Goal: Contribute content: Contribute content

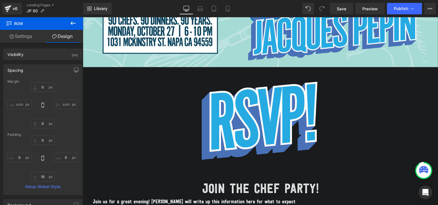
scroll to position [127, 0]
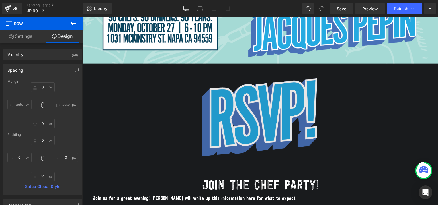
click at [310, 94] on img at bounding box center [261, 121] width 125 height 114
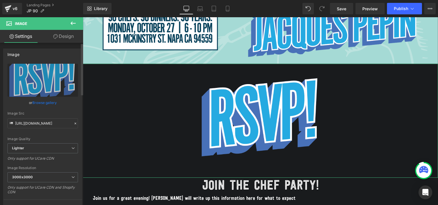
click at [39, 101] on link "Browse gallery" at bounding box center [44, 103] width 24 height 10
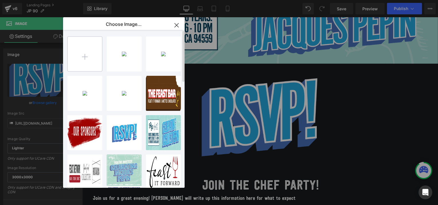
click at [88, 49] on input "file" at bounding box center [85, 54] width 34 height 34
type input "C:\fakepath\chef's party.png"
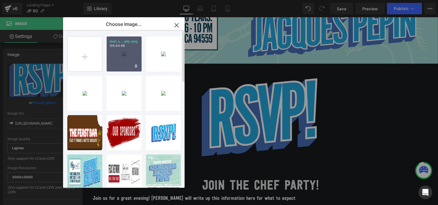
click at [131, 55] on div "chef_s ...arty.png 126.94 KB" at bounding box center [124, 53] width 35 height 35
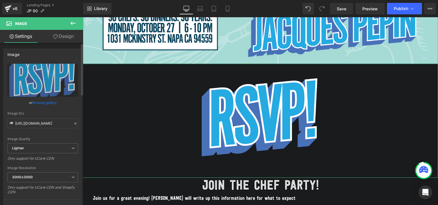
click at [50, 103] on link "Browse gallery" at bounding box center [44, 103] width 24 height 10
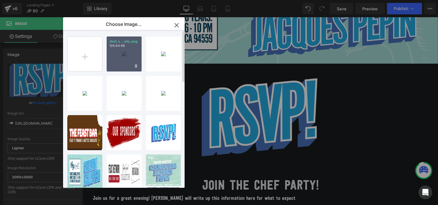
click at [135, 61] on div "chef_s ...arty.png 126.94 KB" at bounding box center [124, 53] width 35 height 35
type input "[URL][DOMAIN_NAME]"
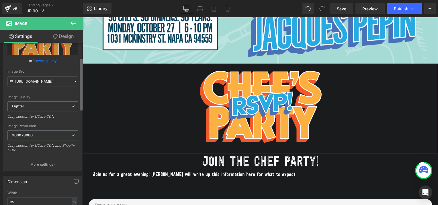
scroll to position [62, 0]
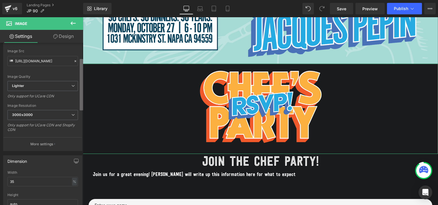
click at [82, 94] on b at bounding box center [81, 84] width 3 height 51
drag, startPoint x: 19, startPoint y: 179, endPoint x: 8, endPoint y: 182, distance: 11.1
click at [8, 182] on input "35" at bounding box center [42, 181] width 71 height 9
type input "45"
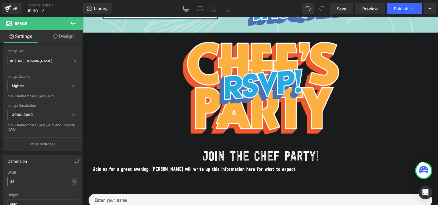
scroll to position [180, 0]
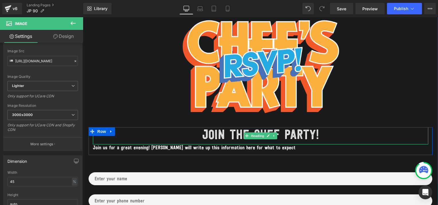
click at [233, 133] on h1 "JOIN THE CHEF PARTY!" at bounding box center [261, 135] width 336 height 17
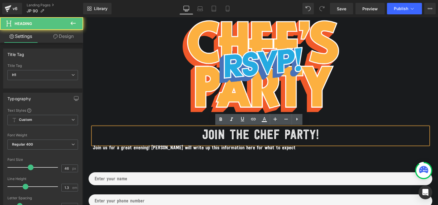
click at [252, 135] on h1 "JOIN THE CHEF PARTY!" at bounding box center [261, 135] width 336 height 17
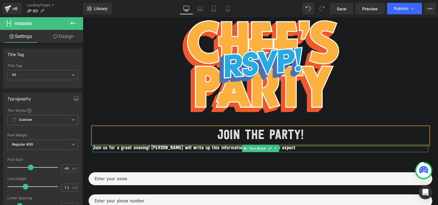
click at [113, 149] on p "Join us for a great evening! [PERSON_NAME] will write up this information here …" at bounding box center [261, 148] width 336 height 8
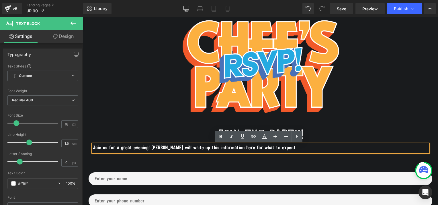
click at [138, 149] on p "Join us for a great evening! [PERSON_NAME] will write up this information here …" at bounding box center [261, 148] width 336 height 8
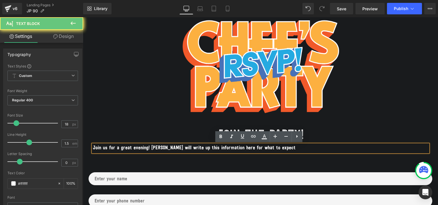
click at [281, 149] on p "Join us for a great evening! [PERSON_NAME] will write up this information here …" at bounding box center [261, 148] width 336 height 8
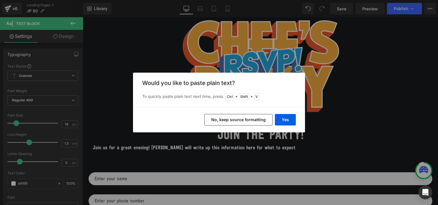
click at [246, 120] on button "No, keep source formatting" at bounding box center [239, 119] width 68 height 11
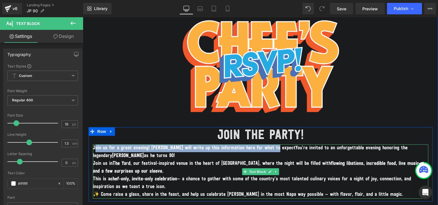
drag, startPoint x: 94, startPoint y: 147, endPoint x: 275, endPoint y: 148, distance: 181.3
click at [275, 148] on p "Join us for a great evening! [PERSON_NAME] will write up this information here …" at bounding box center [261, 151] width 336 height 15
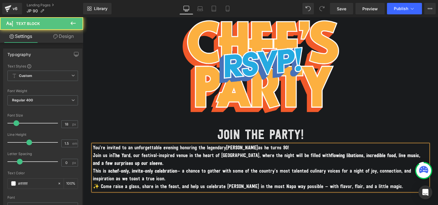
click at [292, 149] on p "You’re invited to an unforgettable evening honoring the legendary [PERSON_NAME]…" at bounding box center [261, 148] width 336 height 8
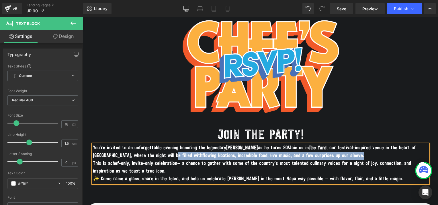
drag, startPoint x: 346, startPoint y: 156, endPoint x: 173, endPoint y: 153, distance: 172.7
click at [173, 153] on p "You’re invited to an unforgettable evening honoring the legendary [PERSON_NAME]…" at bounding box center [261, 151] width 336 height 15
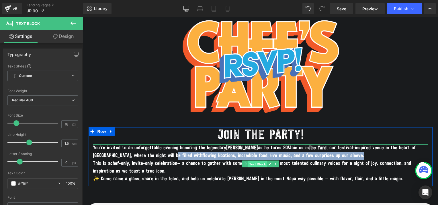
click at [261, 162] on span "Text Block" at bounding box center [257, 163] width 19 height 7
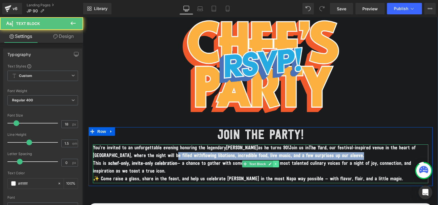
click at [275, 162] on icon at bounding box center [276, 163] width 3 height 3
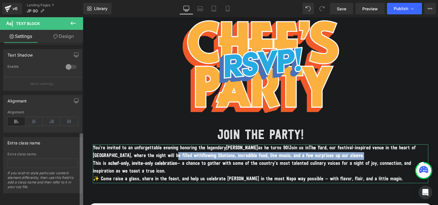
scroll to position [0, 0]
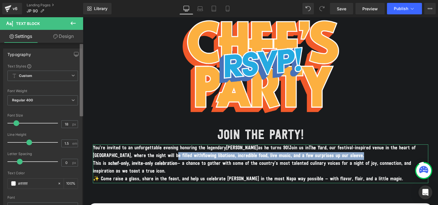
click at [72, 56] on div "Typography Text Styles Custom Custom Setup Global Style Custom Setup Global Sty…" at bounding box center [41, 125] width 83 height 165
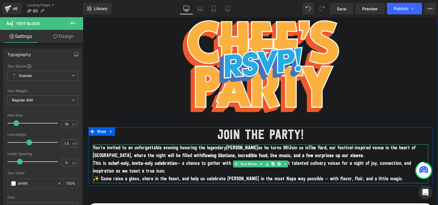
click at [144, 157] on span ", our festival-inspired venue in the heart of [GEOGRAPHIC_DATA], where the nigh…" at bounding box center [254, 151] width 323 height 13
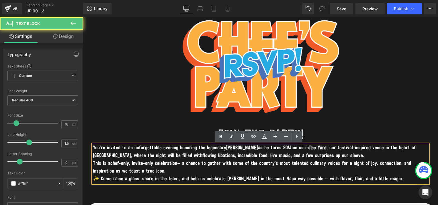
click at [341, 156] on p "You’re invited to an unforgettable evening honoring the legendary [PERSON_NAME]…" at bounding box center [261, 151] width 336 height 15
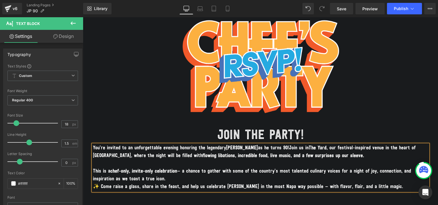
click at [131, 170] on strong "chef-only, invite-only celebration" at bounding box center [143, 171] width 67 height 5
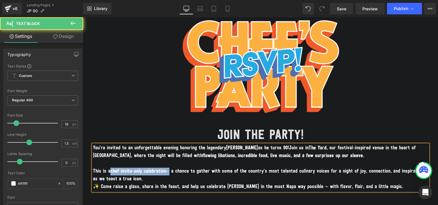
drag, startPoint x: 168, startPoint y: 172, endPoint x: 109, endPoint y: 173, distance: 59.1
click at [109, 173] on p "This is a chef-invite-only celebration — a chance to gather with some of the co…" at bounding box center [261, 175] width 336 height 15
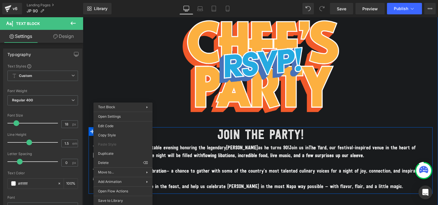
click at [223, 153] on strong "flowing libations, incredible food, live music, and a few surprises up our slee…" at bounding box center [284, 155] width 162 height 5
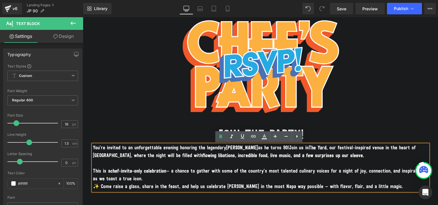
click at [151, 181] on p "This is a chef-invite-only celebration — a chance to gather with some of the co…" at bounding box center [261, 175] width 336 height 15
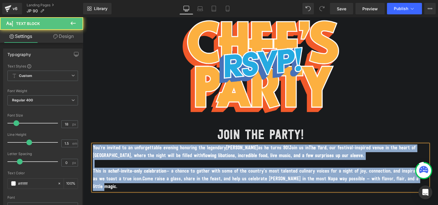
drag, startPoint x: 107, startPoint y: 188, endPoint x: 91, endPoint y: 147, distance: 44.6
click at [93, 147] on div "You’re invited to an unforgettable evening honoring the legendary [PERSON_NAME]…" at bounding box center [261, 167] width 336 height 46
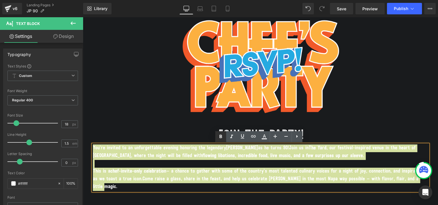
click at [222, 136] on icon at bounding box center [220, 136] width 3 height 3
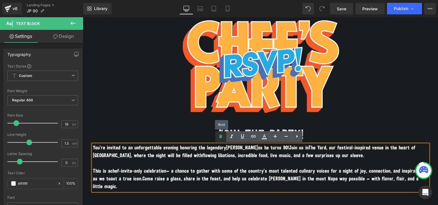
click at [222, 136] on icon at bounding box center [220, 136] width 3 height 3
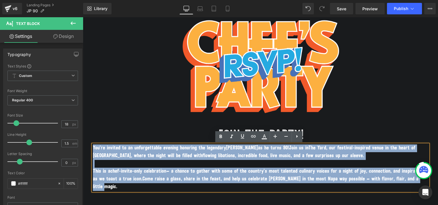
drag, startPoint x: 91, startPoint y: 148, endPoint x: 107, endPoint y: 184, distance: 39.8
click at [107, 184] on div "You’re invited to an unforgettable evening honoring the legendary [PERSON_NAME]…" at bounding box center [261, 167] width 336 height 46
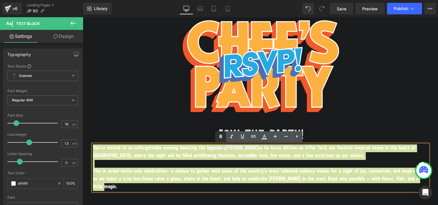
click at [219, 137] on icon at bounding box center [220, 136] width 3 height 3
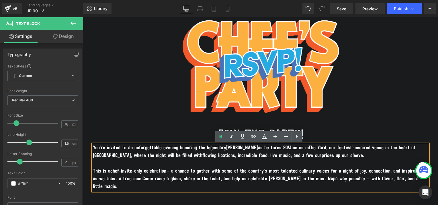
click at [240, 160] on p at bounding box center [261, 164] width 336 height 8
click at [350, 155] on p "You’re invited to an unforgettable evening honoring the legendary [PERSON_NAME]…" at bounding box center [261, 151] width 336 height 15
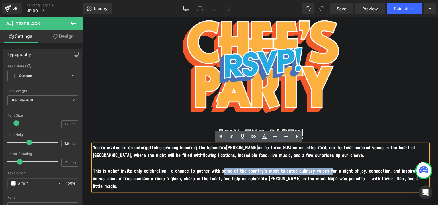
drag, startPoint x: 224, startPoint y: 170, endPoint x: 334, endPoint y: 172, distance: 109.6
click at [334, 172] on p "This is a chef-invite-only celebration — a chance to gather with some of the co…" at bounding box center [261, 179] width 336 height 23
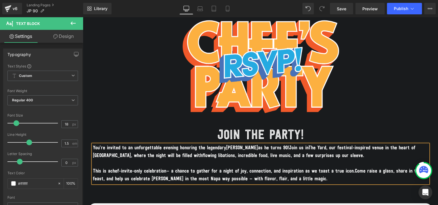
click at [319, 178] on p "This is a chef-invite-only celebration — a chance to gather for a night of joy,…" at bounding box center [261, 175] width 336 height 15
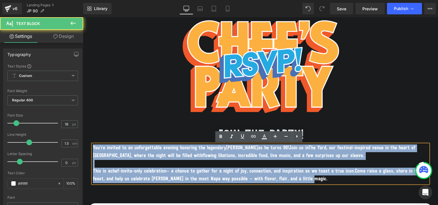
drag, startPoint x: 319, startPoint y: 178, endPoint x: 81, endPoint y: 144, distance: 240.3
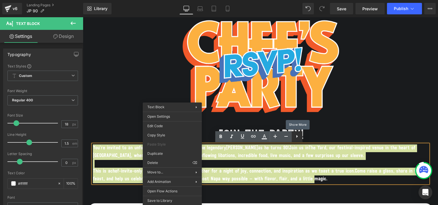
click at [296, 139] on icon at bounding box center [297, 136] width 7 height 7
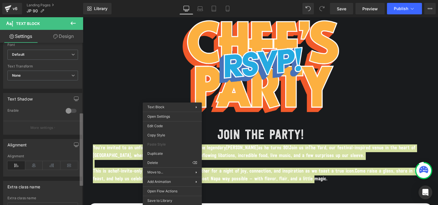
scroll to position [154, 0]
click at [76, 148] on div "Typography Text Styles Custom Custom Setup Global Style Custom Setup Global Sty…" at bounding box center [41, 125] width 83 height 165
click at [35, 161] on icon at bounding box center [34, 164] width 18 height 9
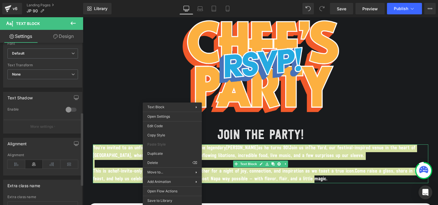
click at [32, 162] on icon at bounding box center [34, 164] width 18 height 9
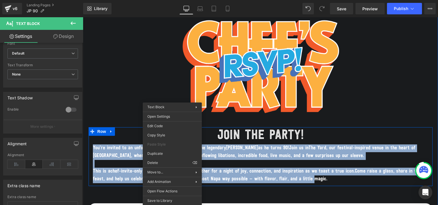
click at [236, 153] on span "flowing libations, incredible food, live music, and a few surprises up our slee…" at bounding box center [284, 155] width 162 height 5
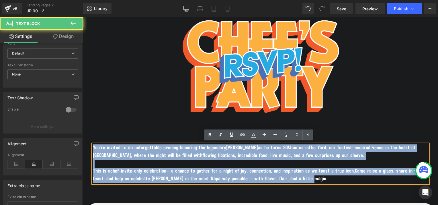
drag, startPoint x: 319, startPoint y: 182, endPoint x: 152, endPoint y: 163, distance: 168.3
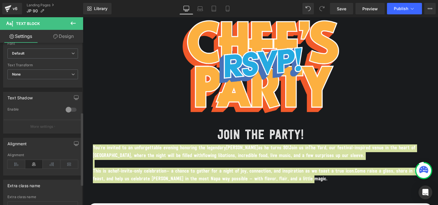
click at [32, 162] on icon at bounding box center [34, 164] width 18 height 9
click at [15, 162] on icon at bounding box center [16, 164] width 18 height 9
click at [32, 163] on icon at bounding box center [34, 164] width 18 height 9
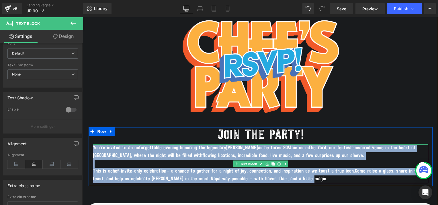
click at [298, 173] on p "This is a chef-invite-only celebration — a chance to gather for a night of joy,…" at bounding box center [261, 175] width 336 height 15
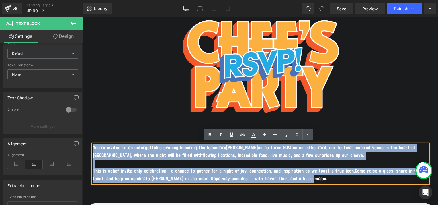
drag, startPoint x: 314, startPoint y: 180, endPoint x: 88, endPoint y: 141, distance: 230.3
click at [89, 141] on div "JOIN THE PARTY! Heading You’re invited to an unforgettable evening honoring the…" at bounding box center [261, 155] width 344 height 56
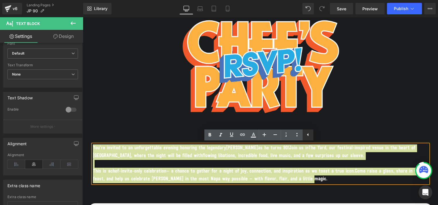
click at [307, 135] on icon at bounding box center [308, 134] width 7 height 7
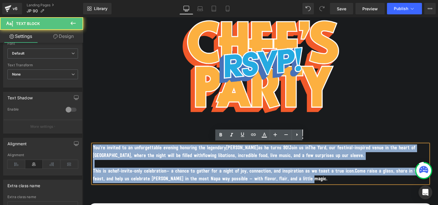
click at [299, 161] on p at bounding box center [261, 164] width 336 height 8
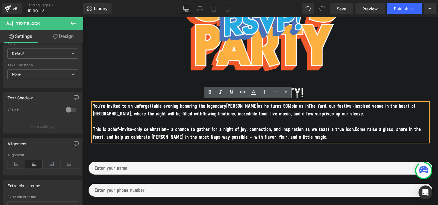
scroll to position [223, 0]
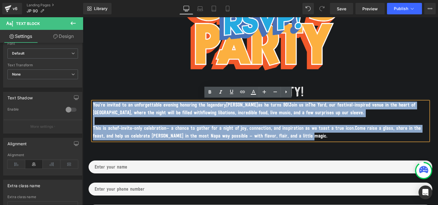
drag, startPoint x: 318, startPoint y: 135, endPoint x: 85, endPoint y: 103, distance: 234.9
click at [85, 103] on div "Image Image JOIN THE PARTY! Heading You’re invited to an unforgettable evening …" at bounding box center [260, 130] width 355 height 534
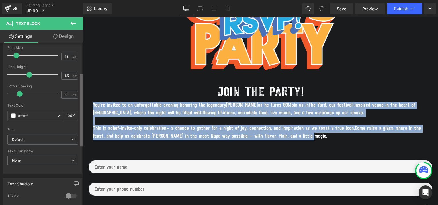
scroll to position [67, 0]
click at [83, 79] on b at bounding box center [81, 110] width 3 height 72
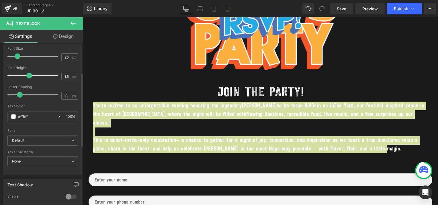
click at [18, 57] on span at bounding box center [18, 56] width 6 height 6
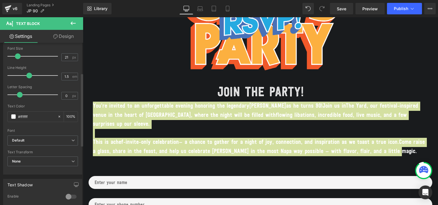
type input "20"
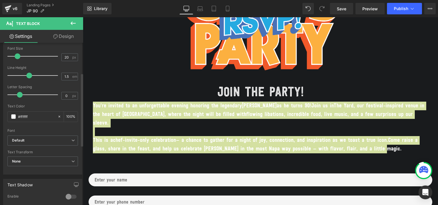
click at [18, 58] on span at bounding box center [18, 56] width 6 height 6
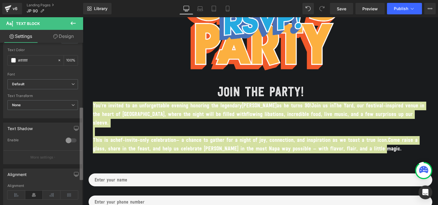
scroll to position [148, 0]
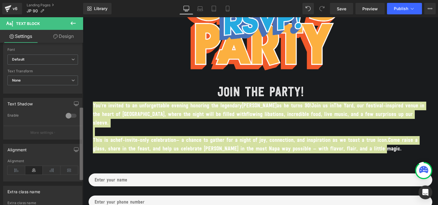
click at [80, 114] on b at bounding box center [81, 144] width 3 height 72
click at [48, 170] on icon at bounding box center [52, 170] width 18 height 9
click at [31, 168] on icon at bounding box center [34, 170] width 18 height 9
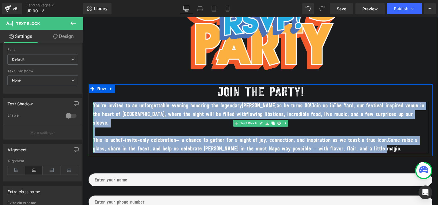
click at [109, 136] on p "This is a chef-invite-only celebration — a chance to gather for a night of joy,…" at bounding box center [261, 144] width 336 height 17
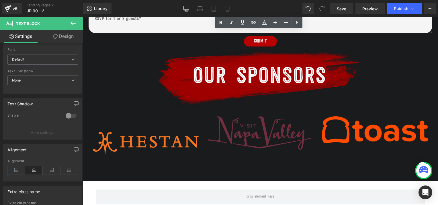
scroll to position [453, 0]
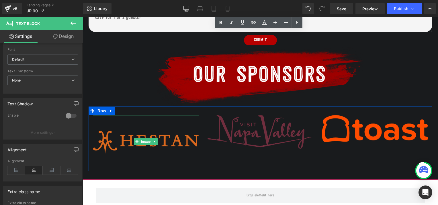
click at [171, 135] on img at bounding box center [146, 141] width 106 height 53
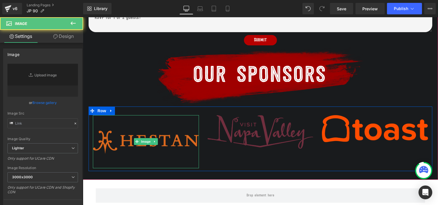
type input "[URL][DOMAIN_NAME]"
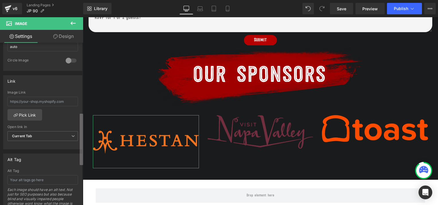
scroll to position [220, 0]
click at [79, 151] on div "Image [URL][DOMAIN_NAME] Replace Image Upload image or Browse gallery Image Src…" at bounding box center [41, 125] width 83 height 165
click at [67, 99] on input "text" at bounding box center [42, 100] width 71 height 9
paste input "[URL][DOMAIN_NAME]"
type input "[URL][DOMAIN_NAME]"
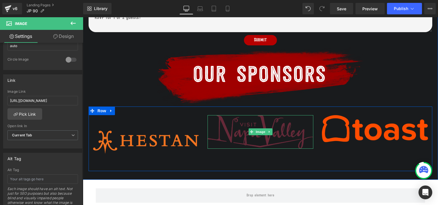
click at [234, 122] on img at bounding box center [261, 132] width 106 height 34
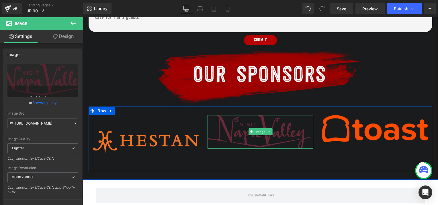
click at [261, 129] on img at bounding box center [261, 132] width 106 height 34
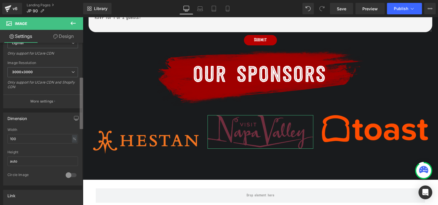
scroll to position [170, 0]
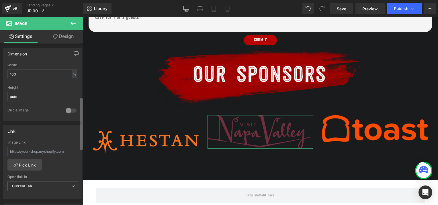
click at [82, 145] on b at bounding box center [81, 123] width 3 height 51
click at [65, 151] on input "text" at bounding box center [42, 151] width 71 height 9
paste input "[URL][DOMAIN_NAME]"
type input "[URL][DOMAIN_NAME]"
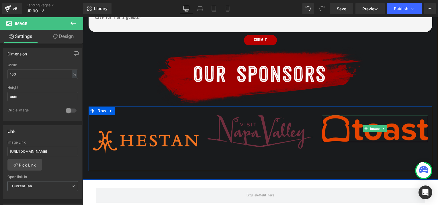
click at [355, 124] on img at bounding box center [375, 128] width 106 height 27
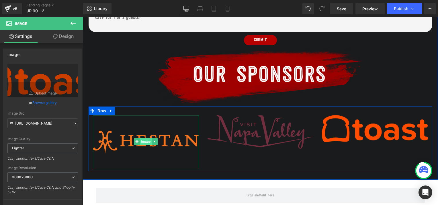
click at [143, 138] on span "Image" at bounding box center [146, 141] width 12 height 7
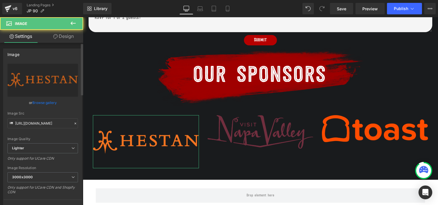
click at [42, 104] on link "Browse gallery" at bounding box center [44, 103] width 24 height 10
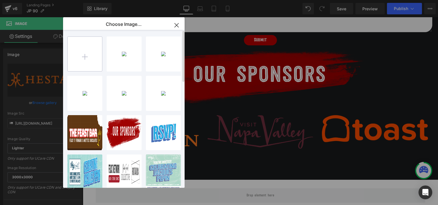
click at [84, 46] on input "file" at bounding box center [85, 54] width 34 height 34
click at [178, 27] on icon "button" at bounding box center [176, 25] width 9 height 9
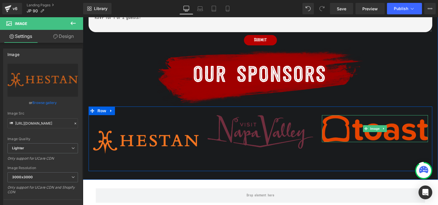
click at [348, 123] on img at bounding box center [375, 128] width 106 height 27
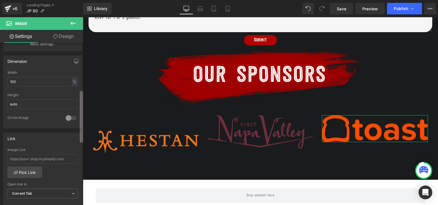
scroll to position [165, 0]
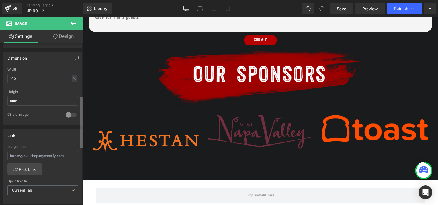
click at [81, 135] on b at bounding box center [81, 122] width 3 height 51
click at [37, 156] on input "text" at bounding box center [42, 155] width 71 height 9
paste input "[URL][DOMAIN_NAME]"
type input "[URL][DOMAIN_NAME]"
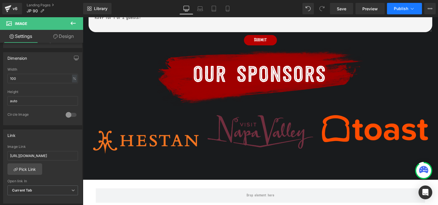
click at [396, 6] on span "Publish" at bounding box center [401, 8] width 14 height 5
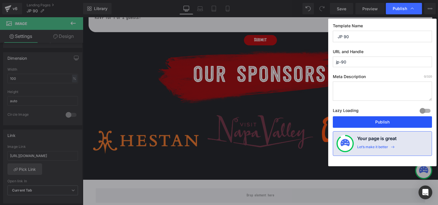
click at [359, 121] on button "Publish" at bounding box center [382, 121] width 99 height 11
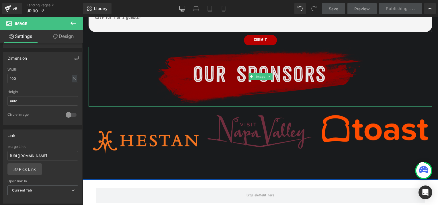
click at [225, 69] on img at bounding box center [261, 77] width 206 height 60
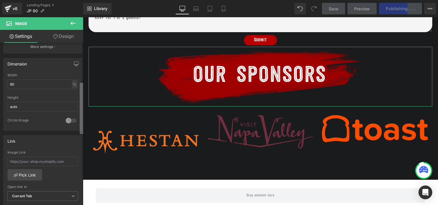
scroll to position [161, 0]
click at [80, 100] on b at bounding box center [81, 121] width 3 height 51
drag, startPoint x: 18, startPoint y: 82, endPoint x: 6, endPoint y: 83, distance: 12.3
click at [6, 83] on div "60% Width 60 % % px auto Height auto 0 Circle Image" at bounding box center [42, 100] width 79 height 57
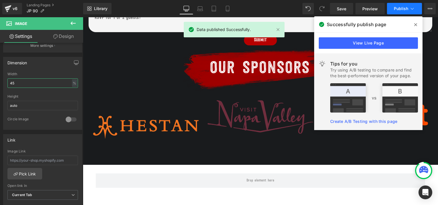
type input "45"
click at [401, 7] on span "Publish" at bounding box center [401, 8] width 14 height 5
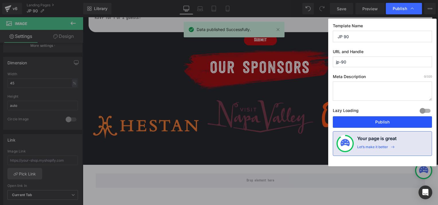
click at [372, 120] on button "Publish" at bounding box center [382, 121] width 99 height 11
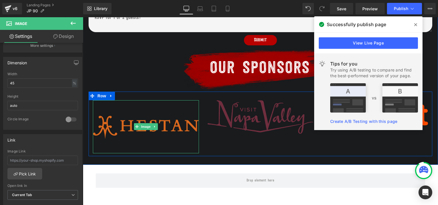
click at [151, 123] on img at bounding box center [146, 126] width 106 height 53
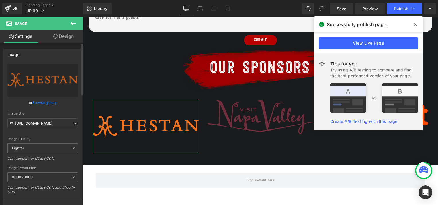
click at [46, 100] on link "Browse gallery" at bounding box center [44, 103] width 24 height 10
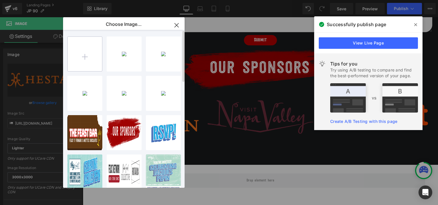
click at [81, 53] on input "file" at bounding box center [85, 54] width 34 height 34
type input "C:\fakepath\6d57e4d1d1be6bb79f803ff8d90df8e7cc2c93aa-752x234.avif"
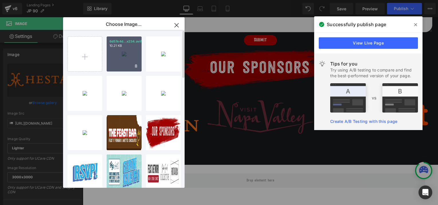
click at [120, 53] on div "6d57e4d...x234.avif 10.21 KB" at bounding box center [124, 53] width 35 height 35
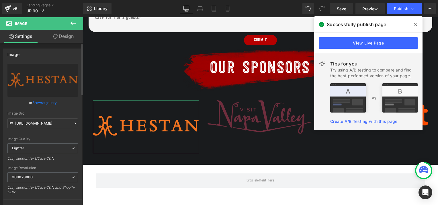
click at [47, 102] on link "Browse gallery" at bounding box center [44, 103] width 24 height 10
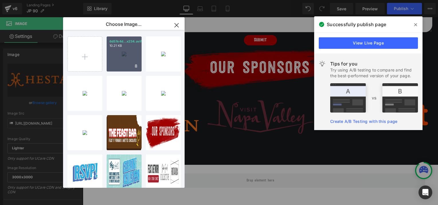
click at [122, 59] on div "6d57e4d...x234.avif 10.21 KB" at bounding box center [124, 53] width 35 height 35
type input "[URL][DOMAIN_NAME]"
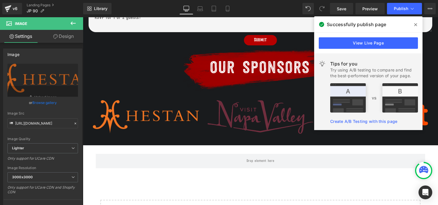
click at [415, 23] on icon at bounding box center [416, 24] width 3 height 5
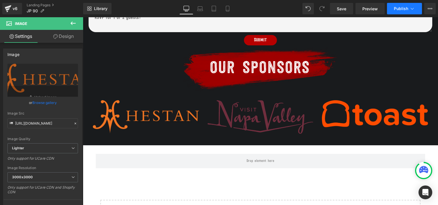
click at [403, 7] on span "Publish" at bounding box center [401, 8] width 14 height 5
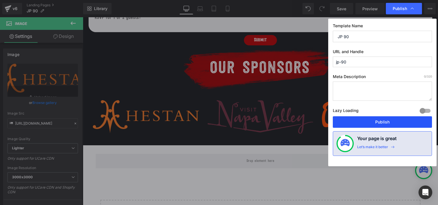
click at [359, 119] on button "Publish" at bounding box center [382, 121] width 99 height 11
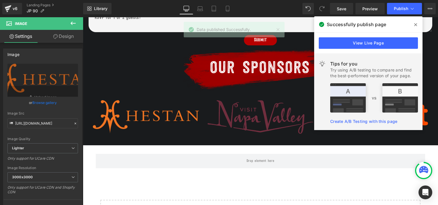
click at [415, 25] on icon at bounding box center [416, 24] width 3 height 5
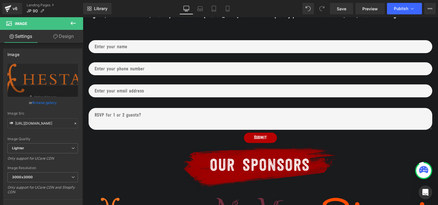
scroll to position [353, 0]
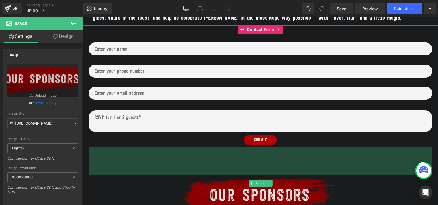
drag, startPoint x: 275, startPoint y: 139, endPoint x: 273, endPoint y: 167, distance: 28.2
click at [273, 167] on div "Image 97px" at bounding box center [261, 183] width 344 height 73
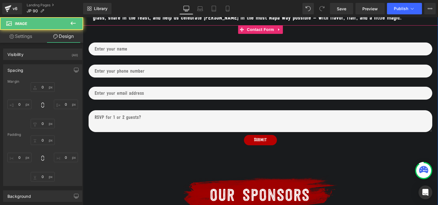
type input "0"
type input "97"
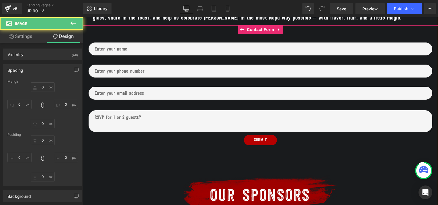
type input "0"
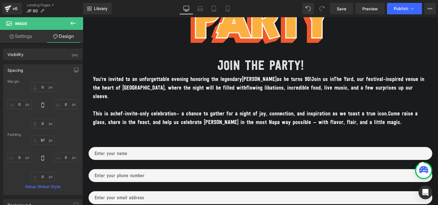
scroll to position [231, 0]
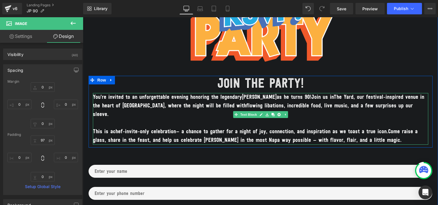
click at [332, 127] on p "This is a chef-invite-only celebration — a chance to gather for a night of joy,…" at bounding box center [261, 135] width 336 height 17
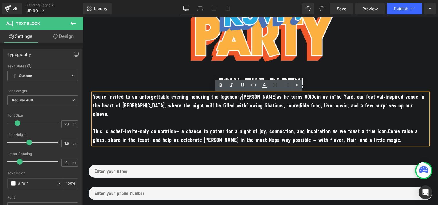
drag, startPoint x: 383, startPoint y: 131, endPoint x: 90, endPoint y: 98, distance: 295.1
click at [93, 98] on div "You’re invited to an unforgettable evening honoring the legendary [PERSON_NAME]…" at bounding box center [261, 119] width 336 height 52
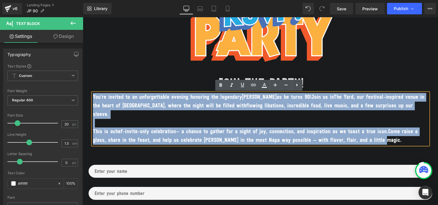
drag, startPoint x: 91, startPoint y: 96, endPoint x: 426, endPoint y: 138, distance: 337.1
click at [426, 138] on div "JOIN THE PARTY! Heading You’re invited to an unforgettable evening honoring the…" at bounding box center [261, 112] width 344 height 72
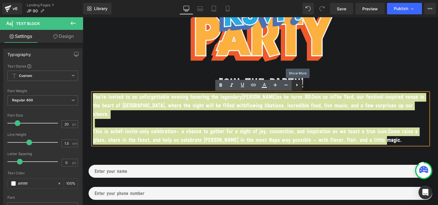
click at [295, 85] on icon at bounding box center [297, 84] width 7 height 7
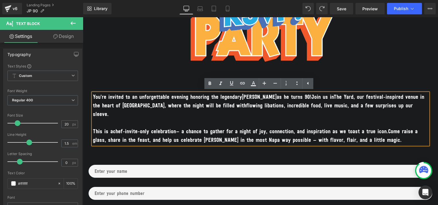
click at [123, 119] on p at bounding box center [261, 123] width 336 height 9
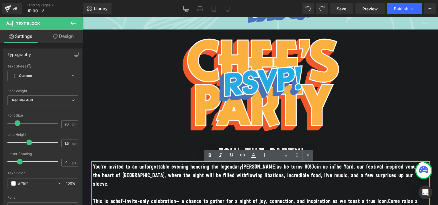
scroll to position [160, 0]
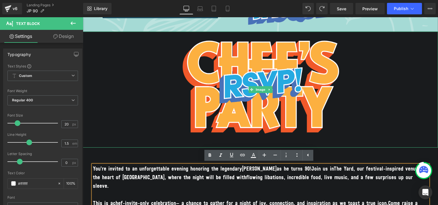
click at [383, 101] on div at bounding box center [260, 90] width 355 height 116
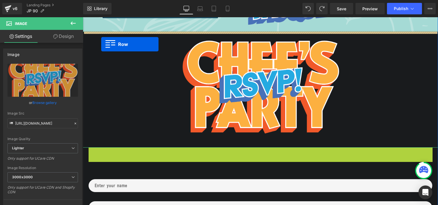
drag, startPoint x: 90, startPoint y: 152, endPoint x: 101, endPoint y: 44, distance: 108.7
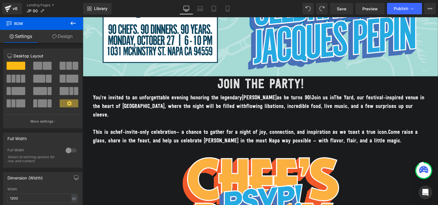
scroll to position [104, 0]
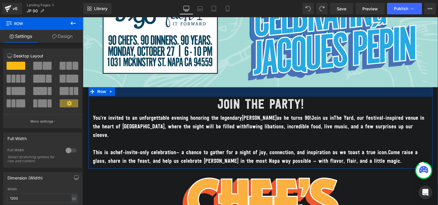
drag, startPoint x: 215, startPoint y: 88, endPoint x: 216, endPoint y: 98, distance: 9.8
click at [216, 98] on div "JOIN THE PARTY! Heading You’re invited to an unforgettable evening honoring the…" at bounding box center [261, 127] width 344 height 81
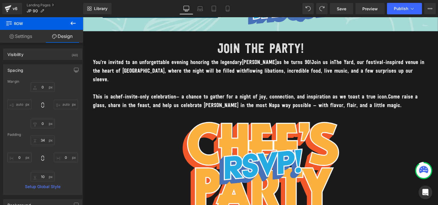
scroll to position [132, 0]
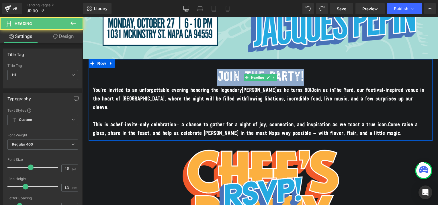
drag, startPoint x: 217, startPoint y: 75, endPoint x: 307, endPoint y: 76, distance: 89.8
click at [307, 76] on h1 "JOIN THE PARTY!" at bounding box center [261, 77] width 336 height 17
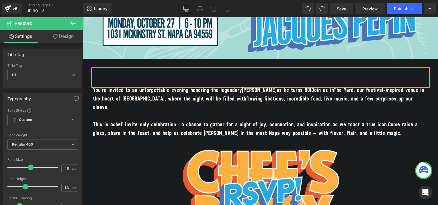
click at [418, 141] on div at bounding box center [260, 199] width 355 height 116
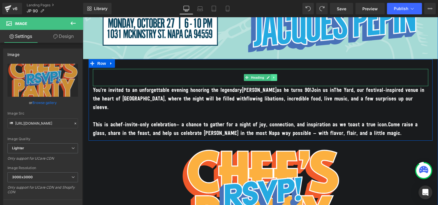
click at [273, 79] on icon at bounding box center [274, 77] width 3 height 3
click at [276, 78] on icon at bounding box center [277, 77] width 3 height 3
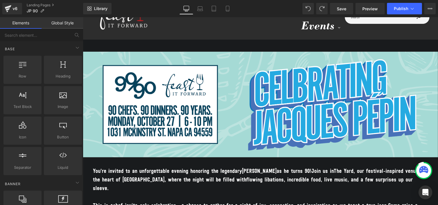
scroll to position [32, 0]
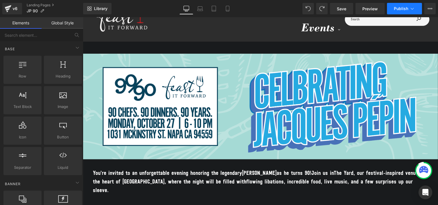
click at [399, 8] on span "Publish" at bounding box center [401, 8] width 14 height 5
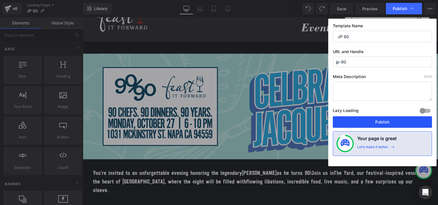
click at [368, 119] on button "Publish" at bounding box center [382, 121] width 99 height 11
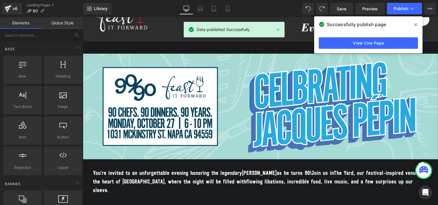
click at [417, 23] on icon at bounding box center [416, 24] width 3 height 5
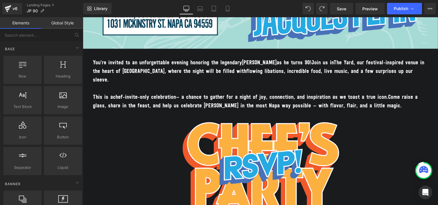
scroll to position [146, 0]
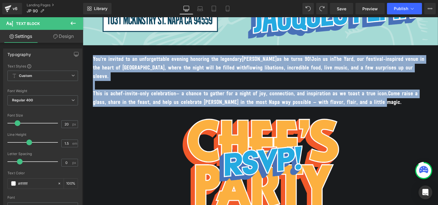
drag, startPoint x: 388, startPoint y: 94, endPoint x: 165, endPoint y: 73, distance: 223.6
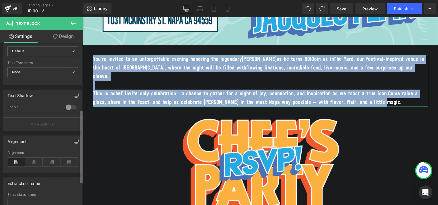
scroll to position [160, 0]
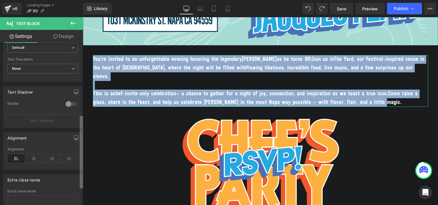
click at [81, 153] on b at bounding box center [81, 152] width 3 height 72
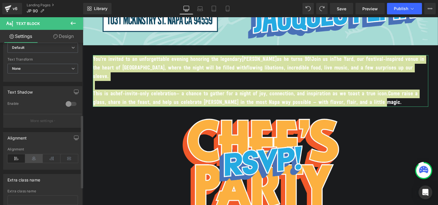
click at [35, 156] on icon at bounding box center [34, 158] width 18 height 9
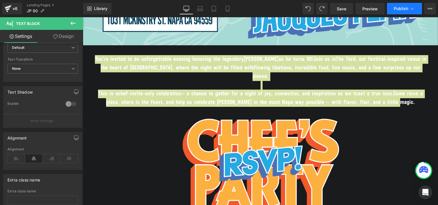
click at [392, 11] on button "Publish" at bounding box center [404, 8] width 35 height 11
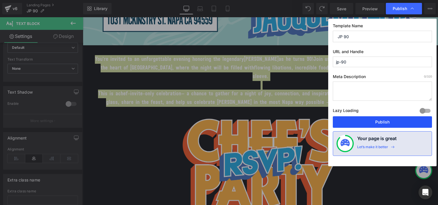
click at [355, 120] on button "Publish" at bounding box center [382, 121] width 99 height 11
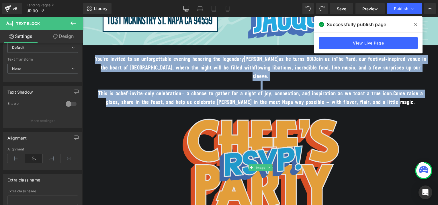
click at [236, 132] on img at bounding box center [261, 168] width 160 height 116
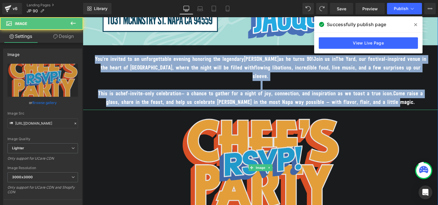
click at [244, 120] on img at bounding box center [261, 168] width 160 height 116
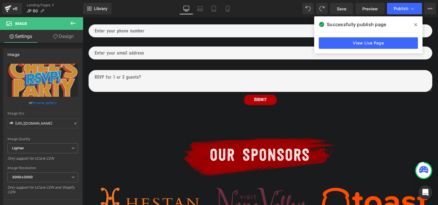
scroll to position [387, 0]
